Goal: Check status: Check status

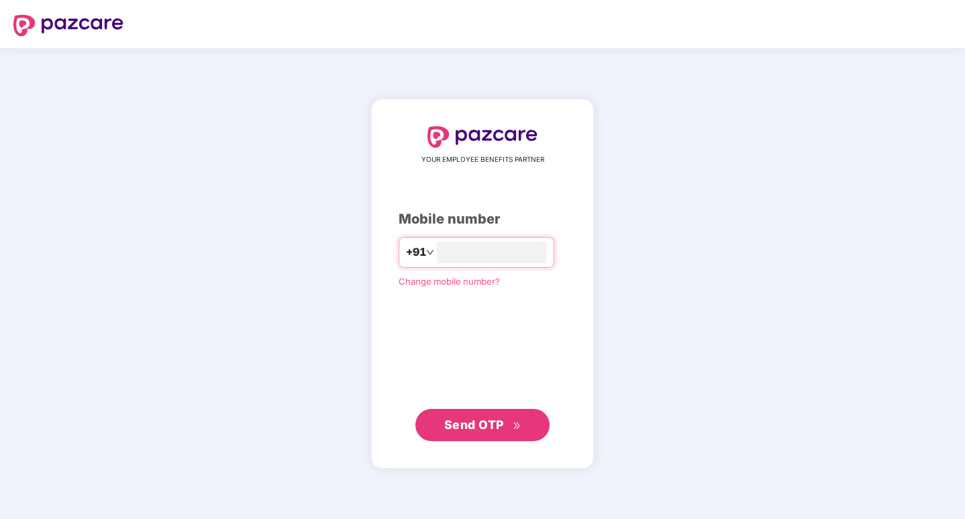
type input "**********"
click at [474, 423] on span "Send OTP" at bounding box center [474, 424] width 60 height 14
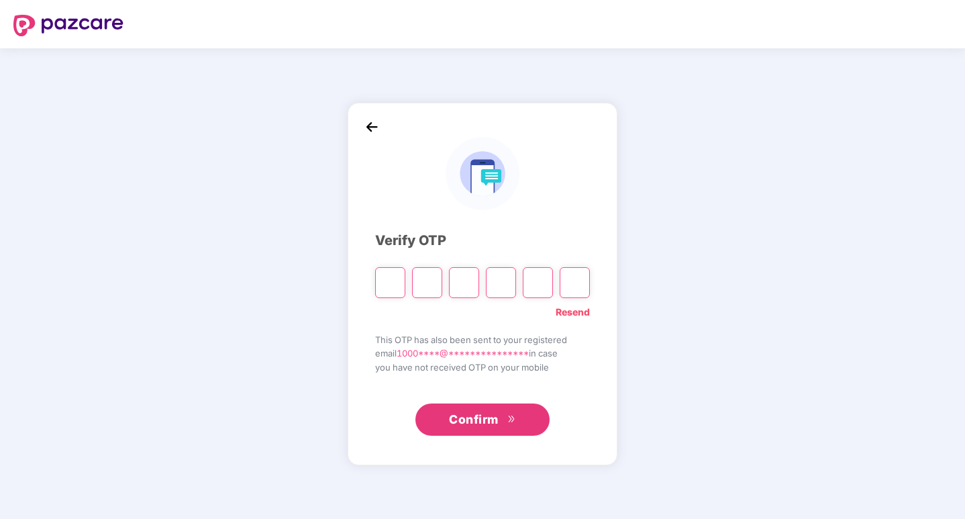
type input "*"
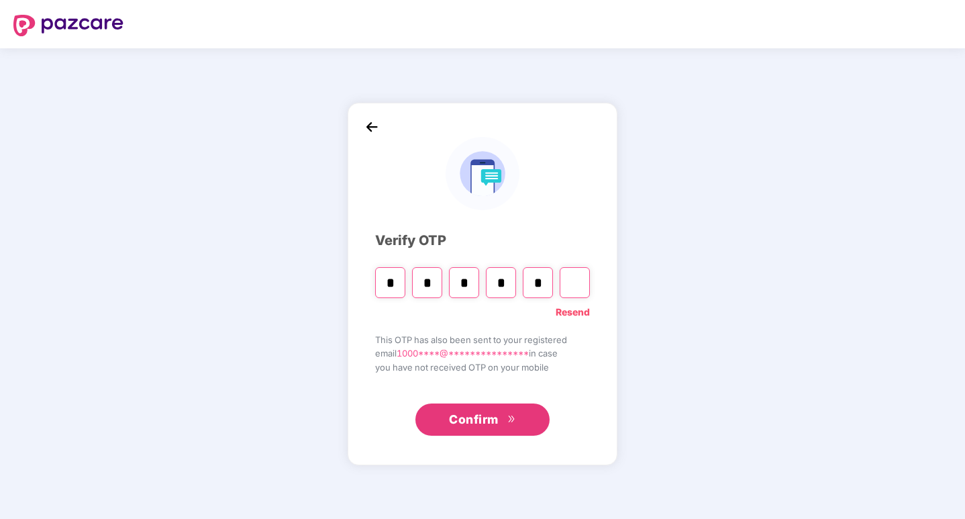
type input "*"
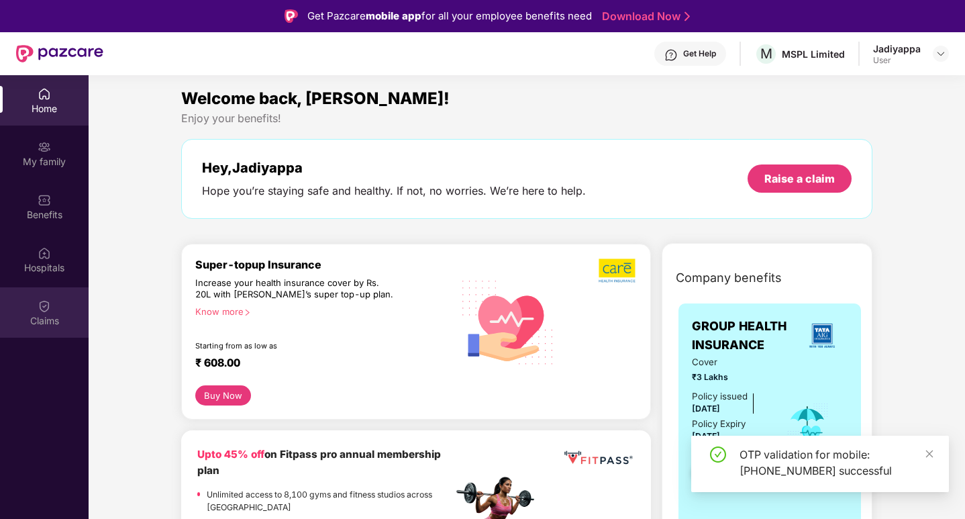
click at [45, 303] on img at bounding box center [44, 305] width 13 height 13
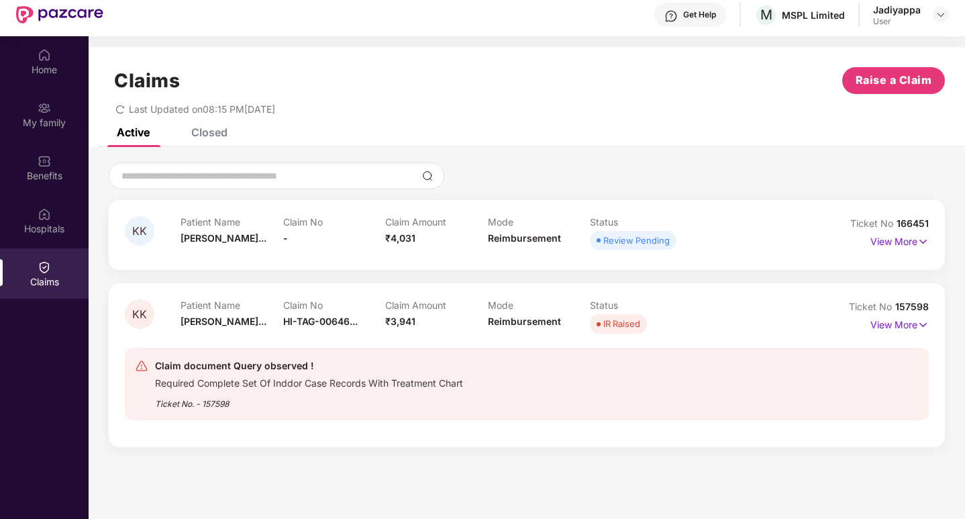
scroll to position [75, 0]
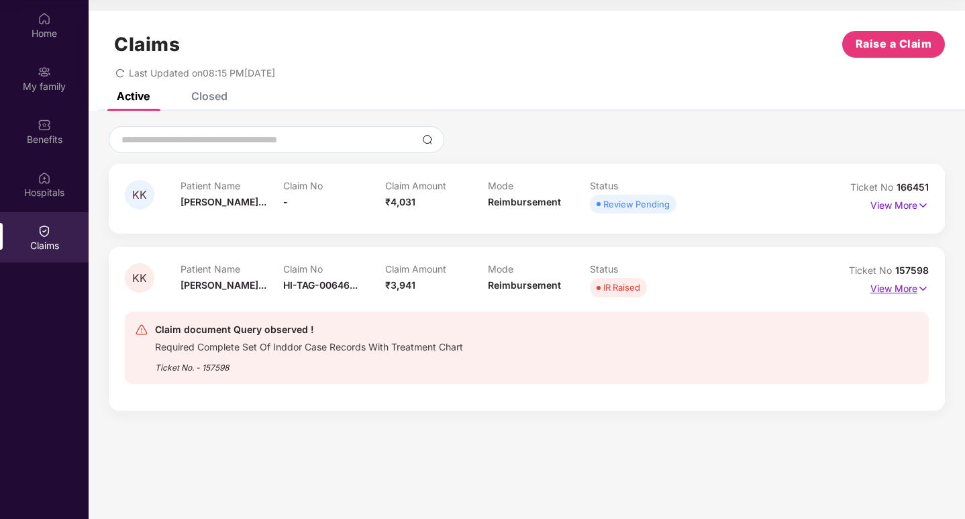
click at [900, 282] on p "View More" at bounding box center [899, 287] width 58 height 18
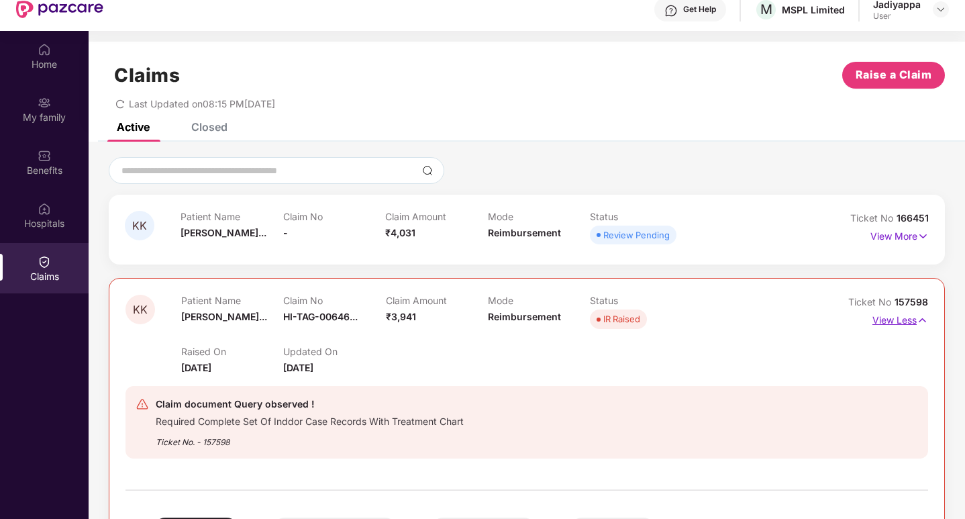
scroll to position [0, 0]
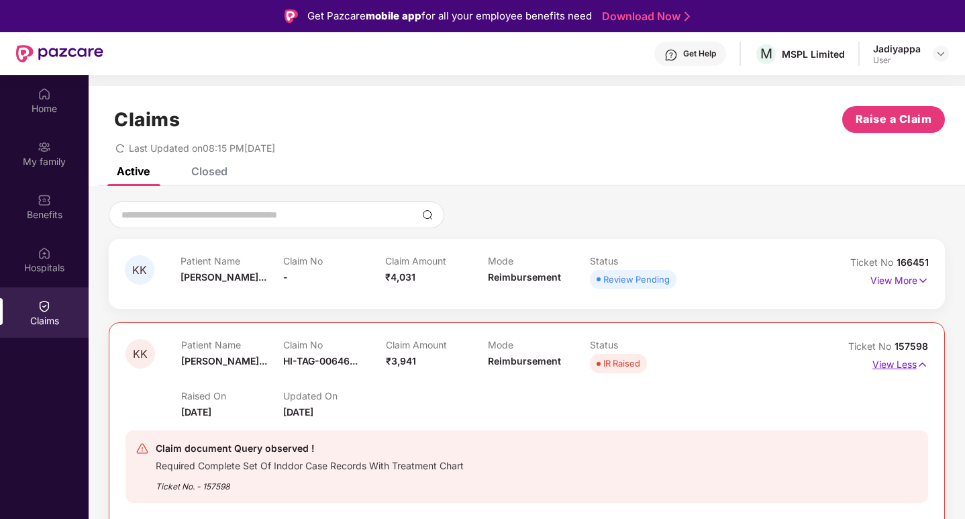
click at [907, 365] on p "View Less" at bounding box center [900, 363] width 56 height 18
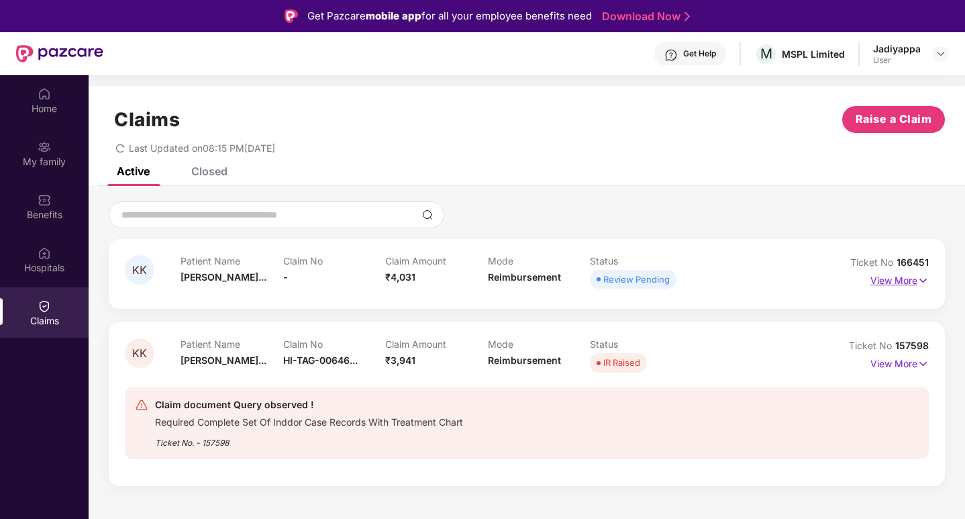
click at [913, 280] on p "View More" at bounding box center [899, 279] width 58 height 18
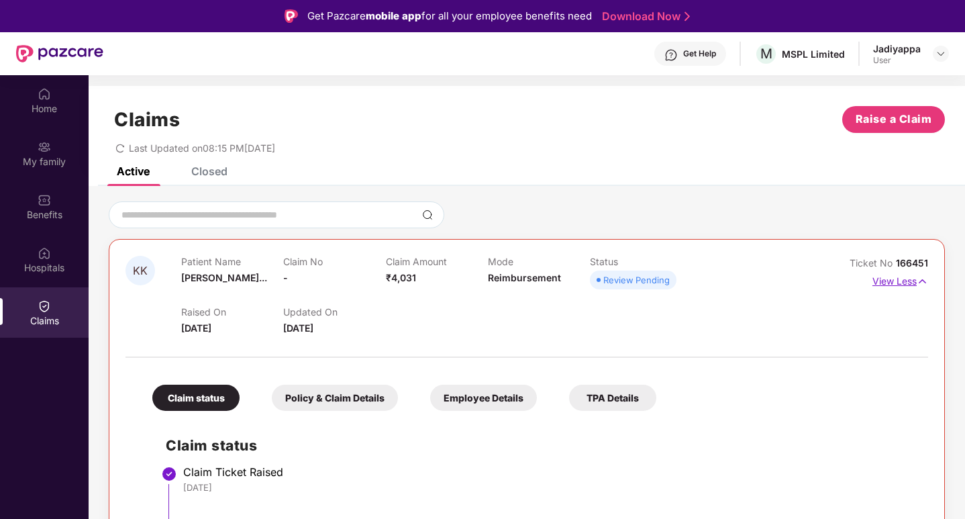
click at [896, 283] on p "View Less" at bounding box center [900, 279] width 56 height 18
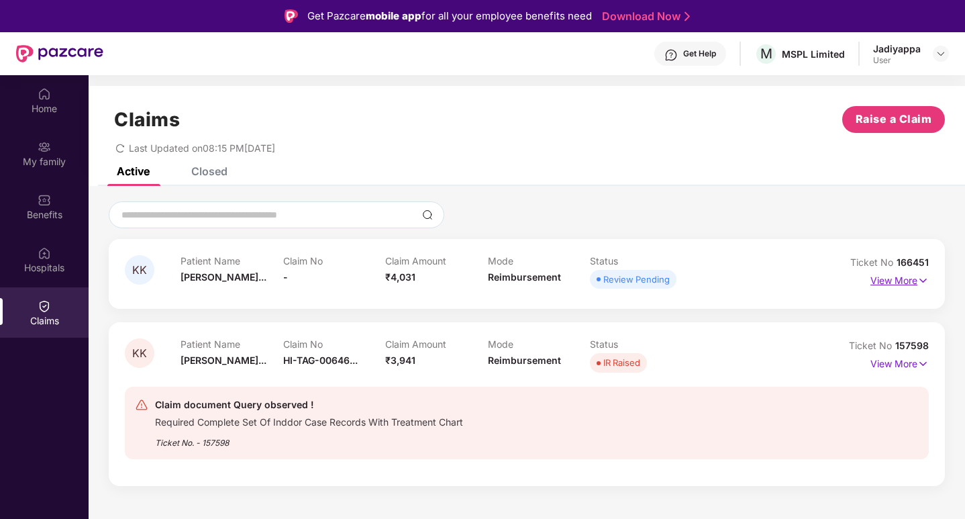
click at [897, 281] on p "View More" at bounding box center [899, 279] width 58 height 18
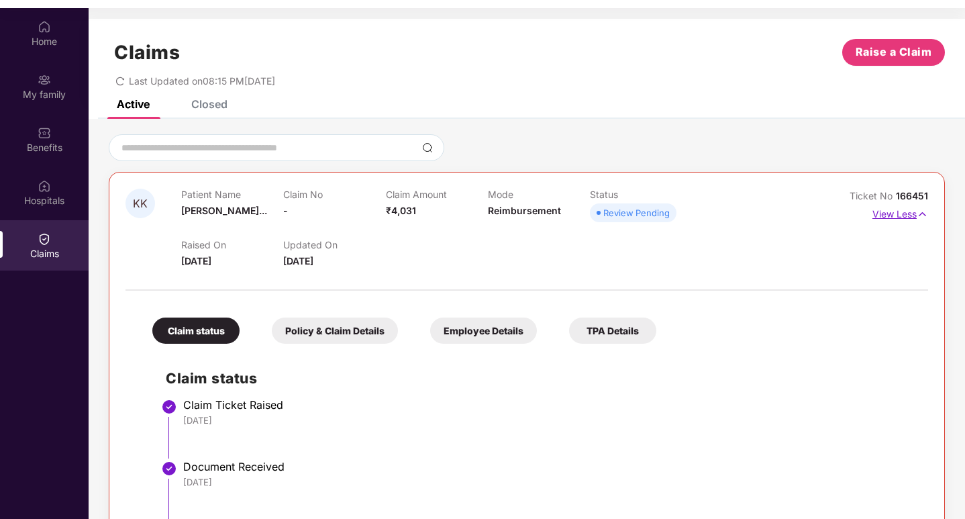
click at [911, 217] on p "View Less" at bounding box center [900, 212] width 56 height 18
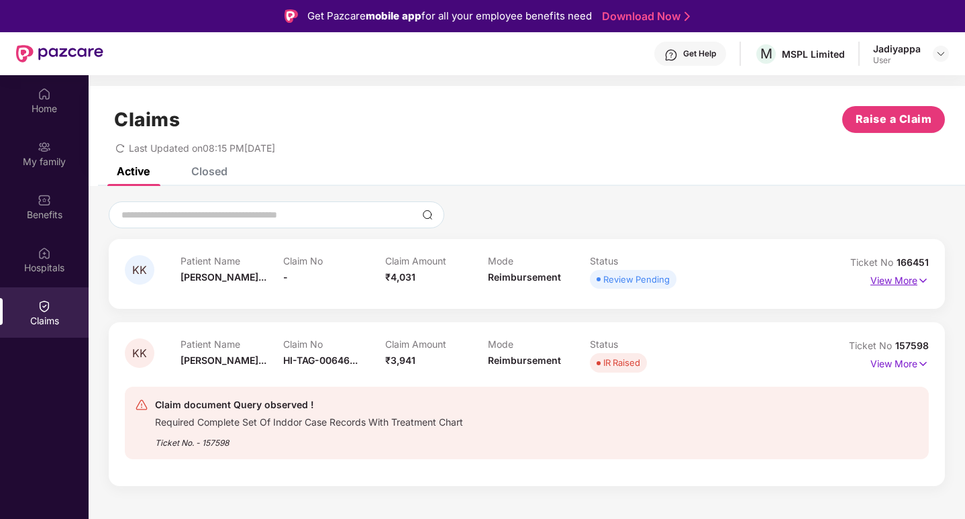
click at [907, 278] on p "View More" at bounding box center [899, 279] width 58 height 18
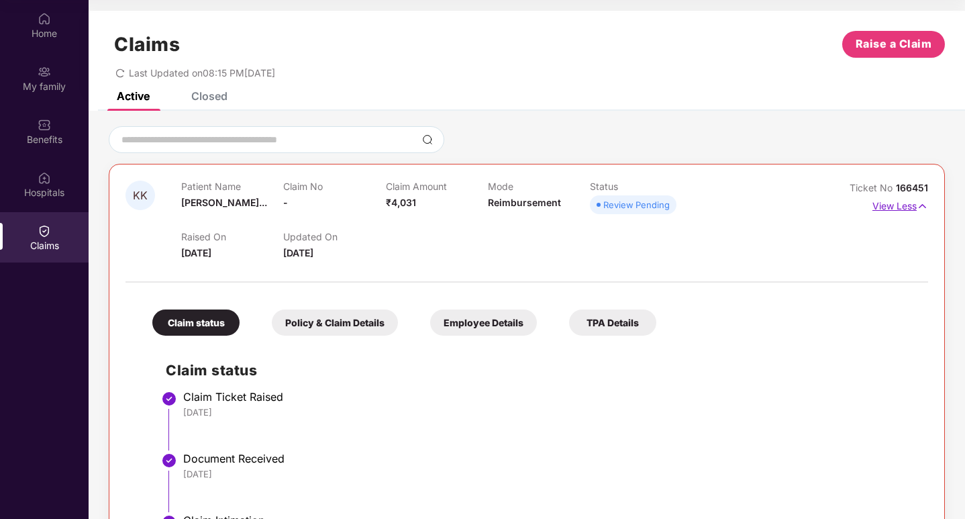
click at [887, 209] on p "View Less" at bounding box center [900, 204] width 56 height 18
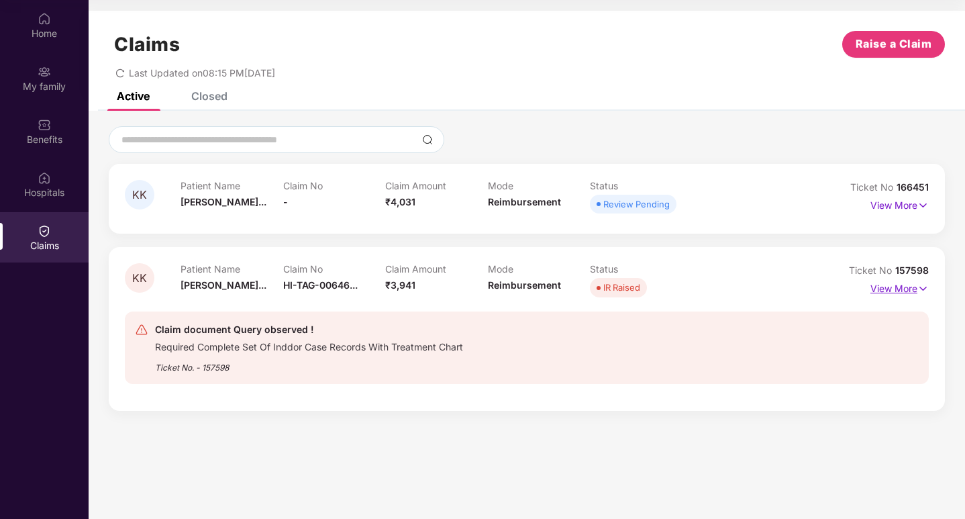
click at [906, 288] on p "View More" at bounding box center [899, 287] width 58 height 18
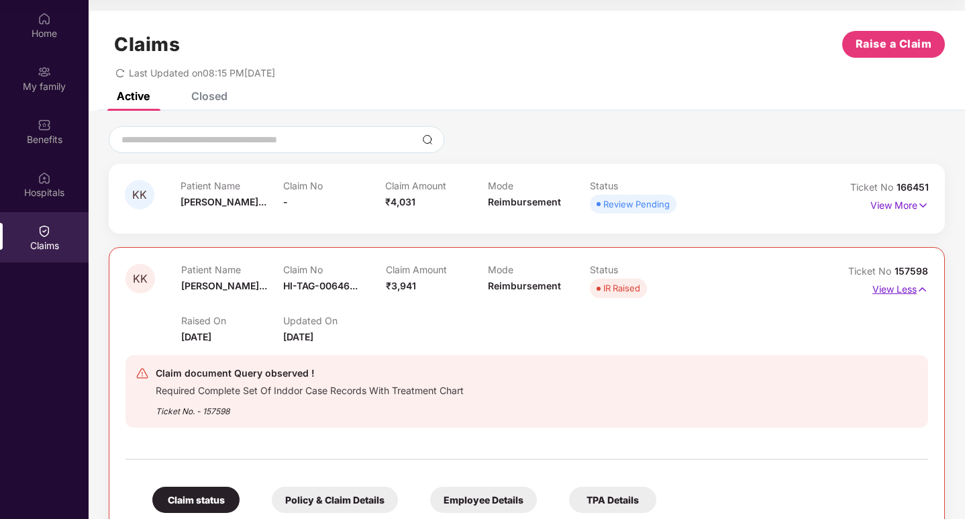
click at [892, 290] on p "View Less" at bounding box center [900, 287] width 56 height 18
